Goal: Navigation & Orientation: Find specific page/section

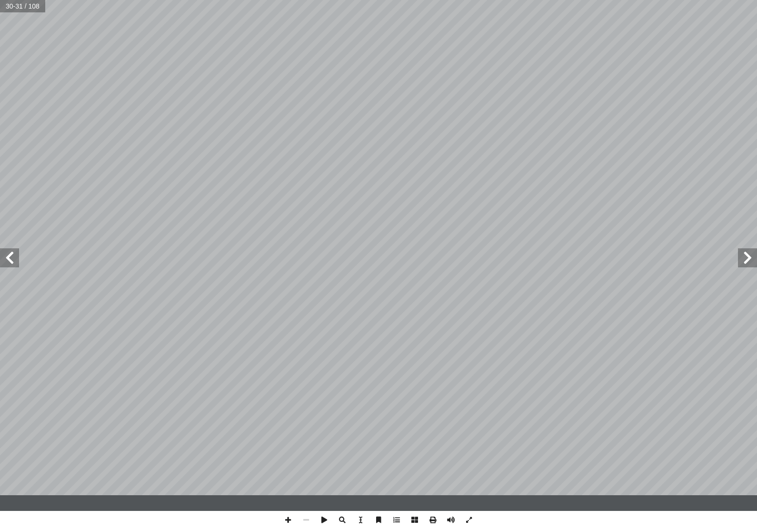
scroll to position [6, 0]
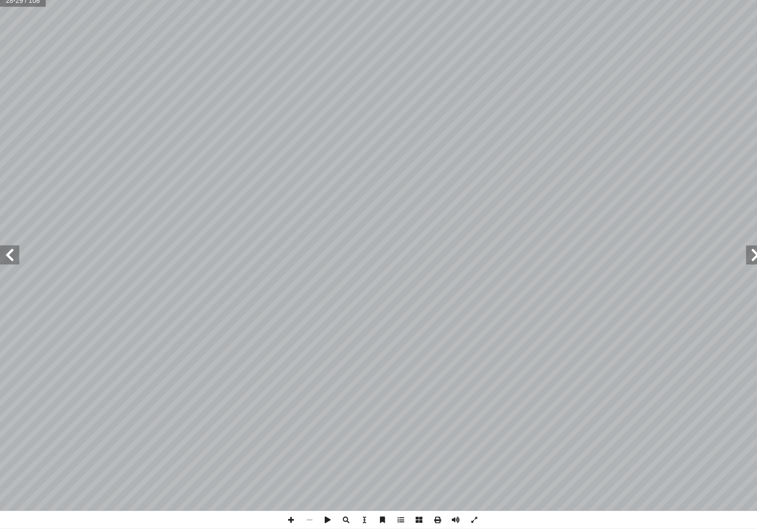
click at [18, 248] on span at bounding box center [9, 257] width 19 height 19
click at [7, 261] on span at bounding box center [9, 257] width 19 height 19
click at [743, 251] on span at bounding box center [747, 257] width 19 height 19
click at [9, 253] on span at bounding box center [9, 257] width 19 height 19
click at [744, 251] on span at bounding box center [747, 257] width 19 height 19
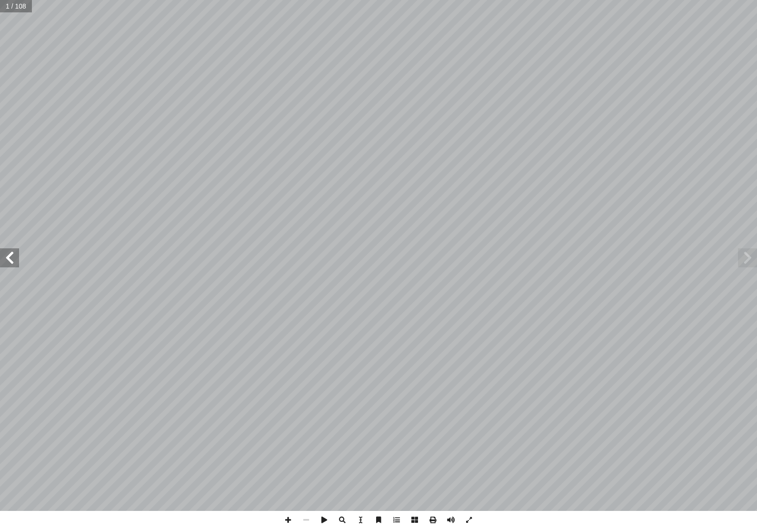
click at [17, 260] on span at bounding box center [9, 257] width 19 height 19
click at [18, 252] on span at bounding box center [9, 257] width 19 height 19
click at [15, 258] on span at bounding box center [9, 257] width 19 height 19
click at [18, 256] on span at bounding box center [9, 257] width 19 height 19
click at [18, 260] on span at bounding box center [9, 257] width 19 height 19
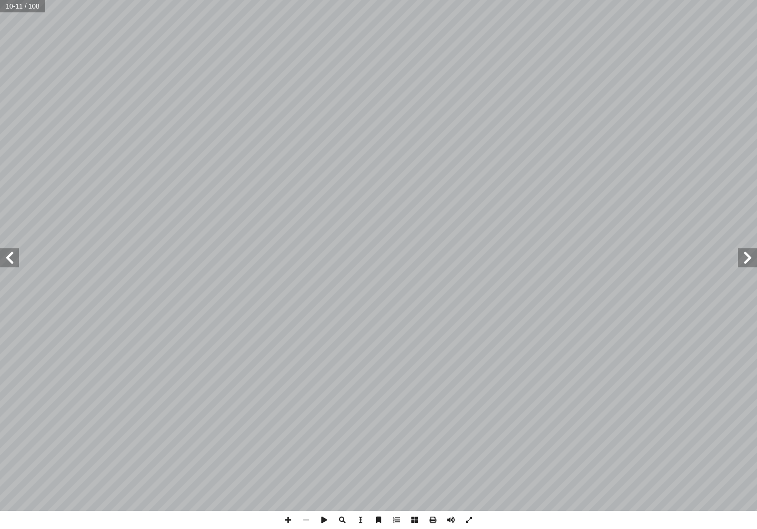
click at [18, 252] on span at bounding box center [9, 257] width 19 height 19
click at [18, 254] on span at bounding box center [9, 257] width 19 height 19
click at [16, 252] on span at bounding box center [9, 257] width 19 height 19
click at [12, 255] on span at bounding box center [9, 257] width 19 height 19
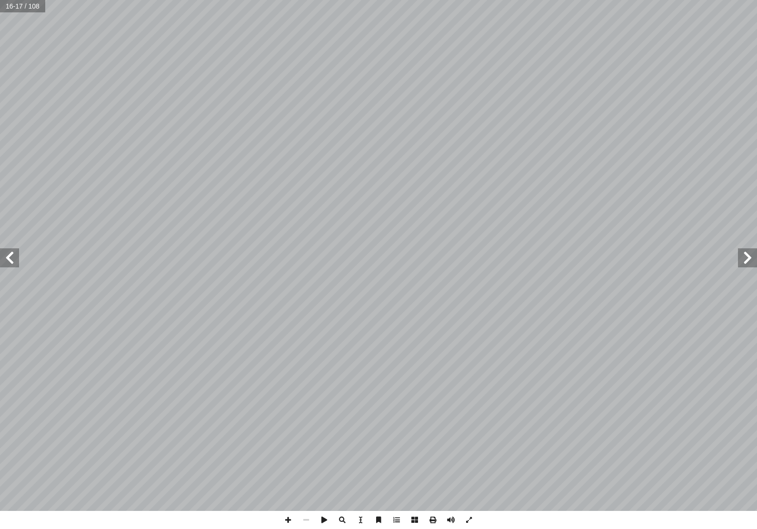
click at [19, 251] on span at bounding box center [9, 257] width 19 height 19
click at [19, 255] on span at bounding box center [9, 257] width 19 height 19
click at [19, 256] on span at bounding box center [9, 257] width 19 height 19
click at [18, 251] on span at bounding box center [9, 257] width 19 height 19
click at [13, 256] on span at bounding box center [9, 257] width 19 height 19
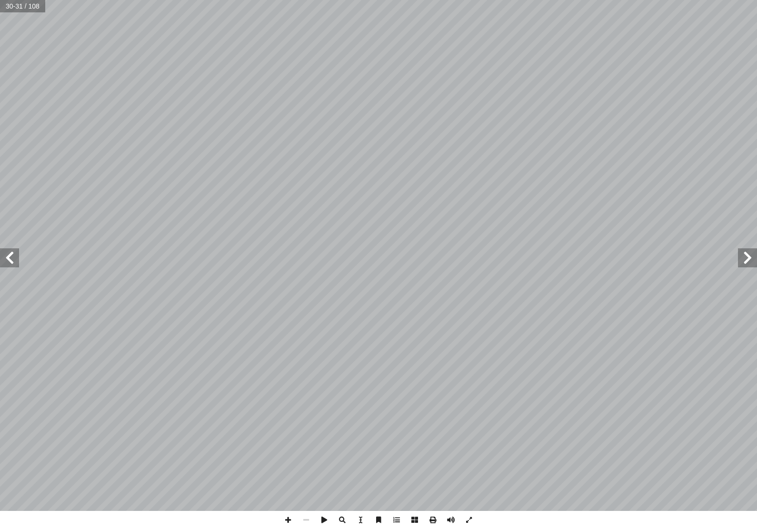
click at [14, 248] on span at bounding box center [9, 257] width 19 height 19
click at [17, 261] on span at bounding box center [9, 257] width 19 height 19
click at [752, 263] on span at bounding box center [747, 257] width 19 height 19
click at [751, 254] on span at bounding box center [747, 257] width 19 height 19
click at [751, 252] on span at bounding box center [747, 257] width 19 height 19
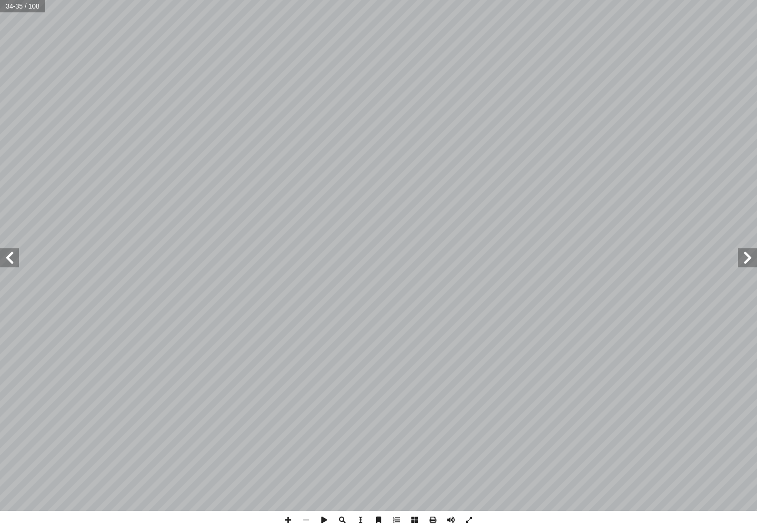
click at [752, 251] on span at bounding box center [747, 257] width 19 height 19
click at [752, 249] on span at bounding box center [747, 257] width 19 height 19
click at [754, 248] on span at bounding box center [747, 257] width 19 height 19
click at [751, 253] on span at bounding box center [747, 257] width 19 height 19
click at [751, 254] on span at bounding box center [747, 257] width 19 height 19
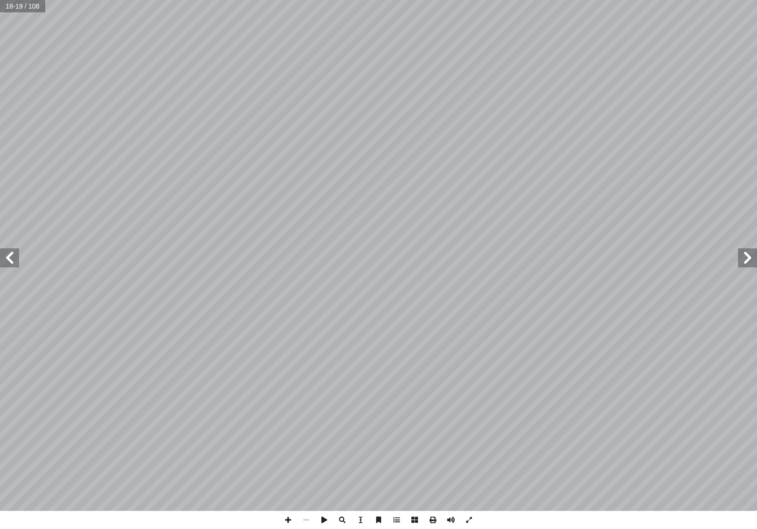
click at [752, 255] on span at bounding box center [747, 257] width 19 height 19
click at [751, 257] on span at bounding box center [747, 257] width 19 height 19
click at [15, 256] on span at bounding box center [9, 257] width 19 height 19
